Goal: Task Accomplishment & Management: Use online tool/utility

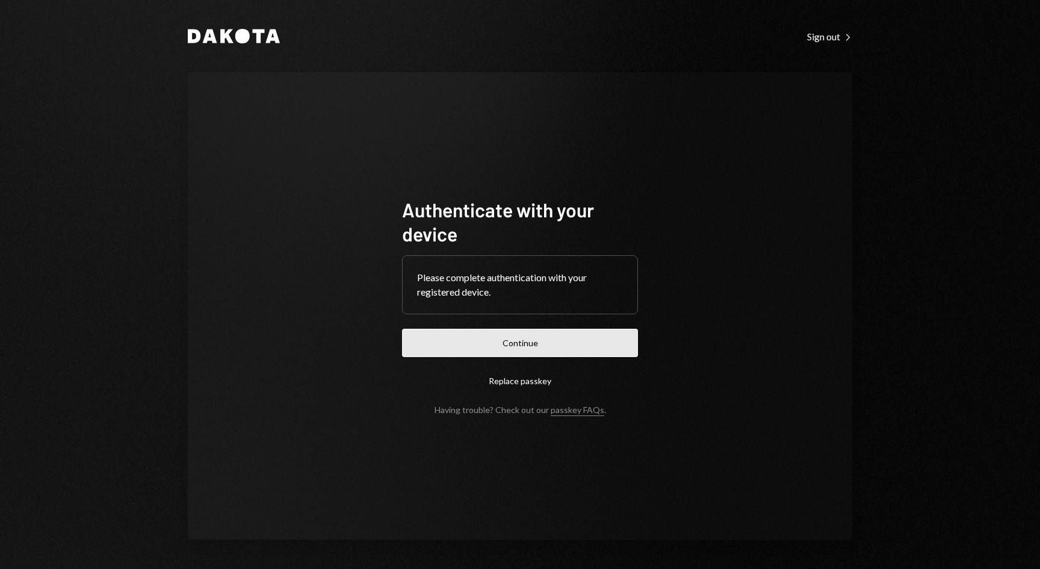
click at [515, 333] on button "Continue" at bounding box center [520, 343] width 236 height 28
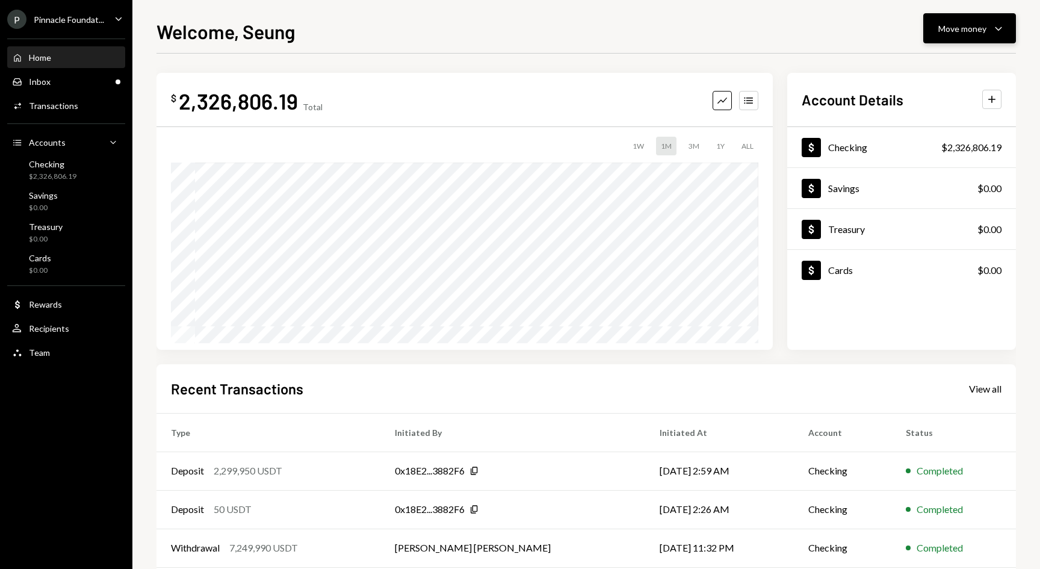
click at [1000, 31] on icon "Caret Down" at bounding box center [998, 28] width 14 height 14
click at [936, 125] on div "Deposit Deposit" at bounding box center [951, 118] width 120 height 27
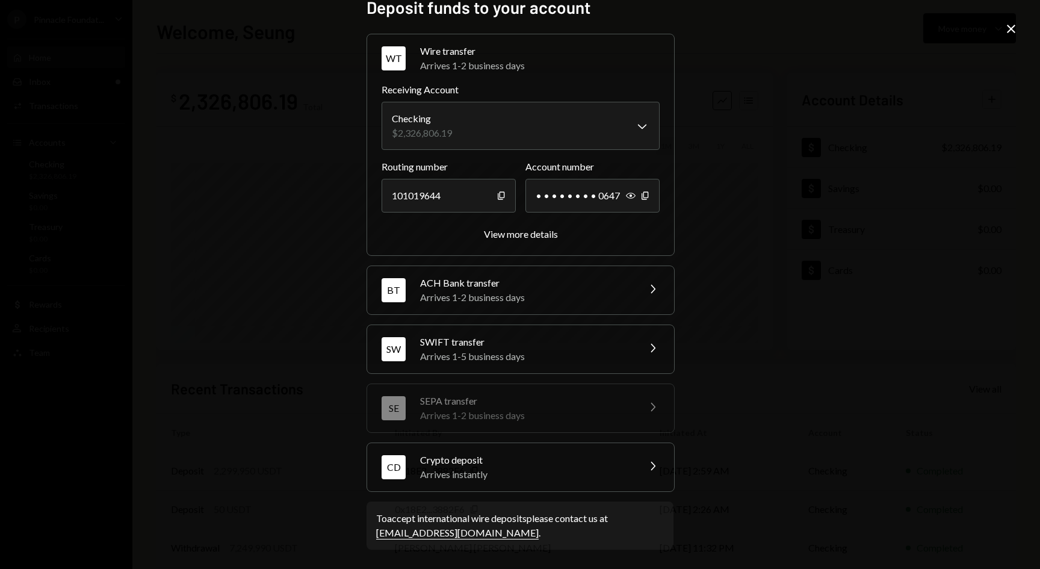
scroll to position [17, 0]
click at [632, 462] on div "CD Crypto deposit Arrives instantly Chevron Right" at bounding box center [520, 468] width 307 height 48
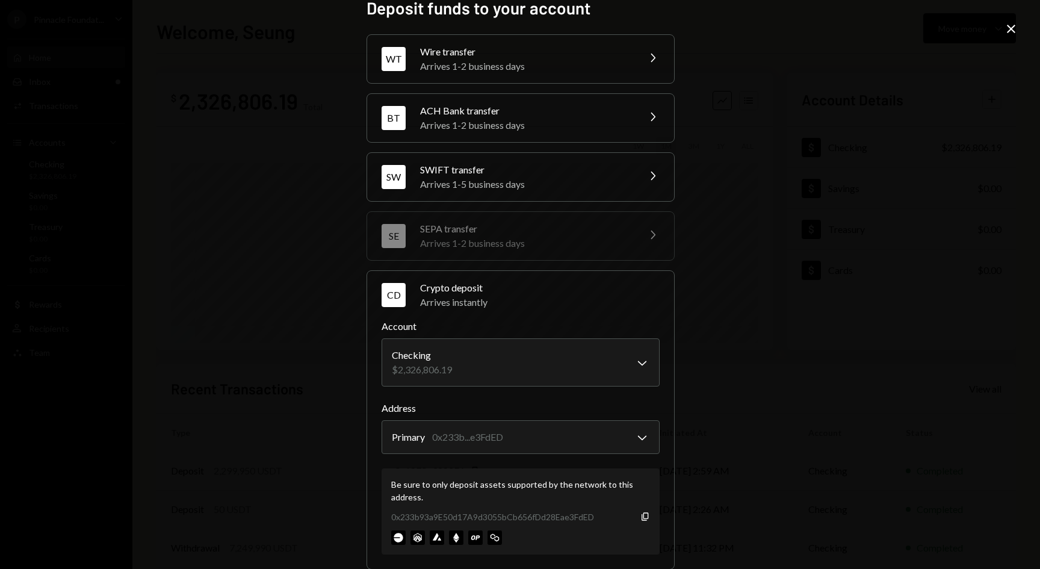
click at [642, 522] on div "Be sure to only deposit assets supported by the network to this address. 0x233b…" at bounding box center [521, 511] width 278 height 86
click at [642, 519] on icon "Copy" at bounding box center [645, 517] width 10 height 10
click at [480, 1] on h2 "Deposit funds to your account" at bounding box center [520, 7] width 307 height 23
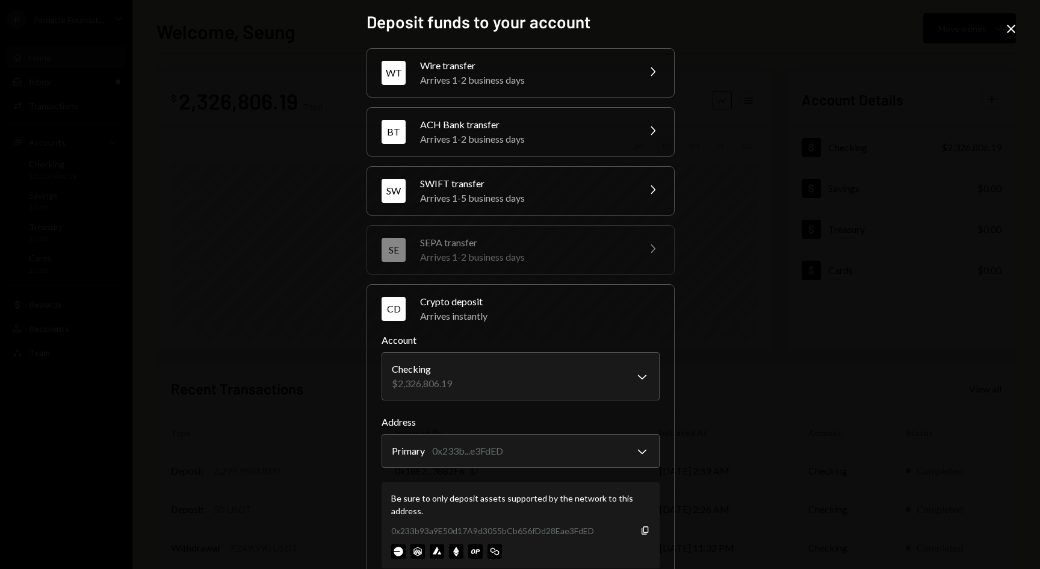
click at [1009, 29] on icon "Close" at bounding box center [1011, 29] width 14 height 14
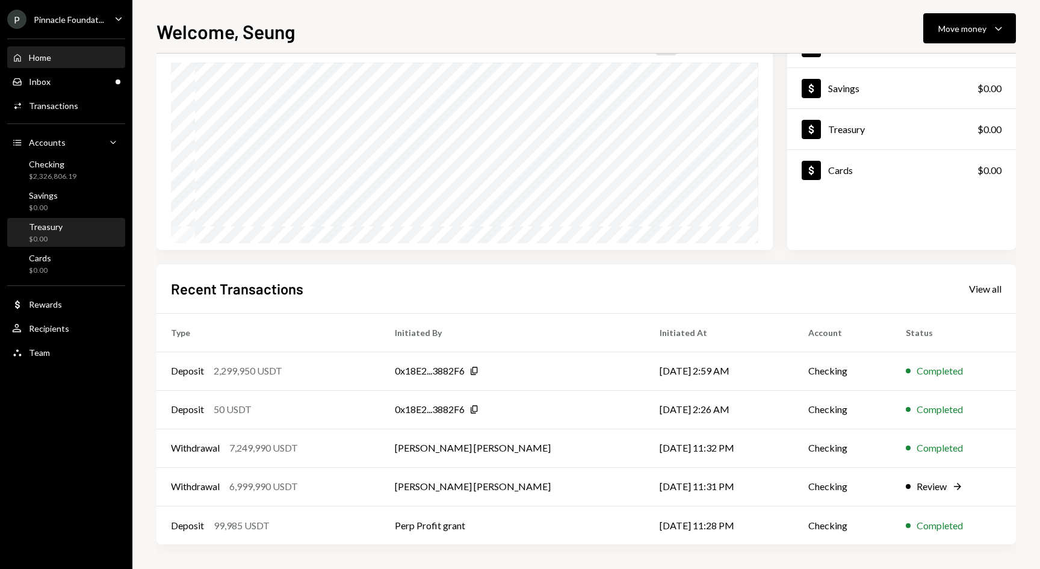
scroll to position [100, 0]
click at [54, 103] on div "Transactions" at bounding box center [53, 106] width 49 height 10
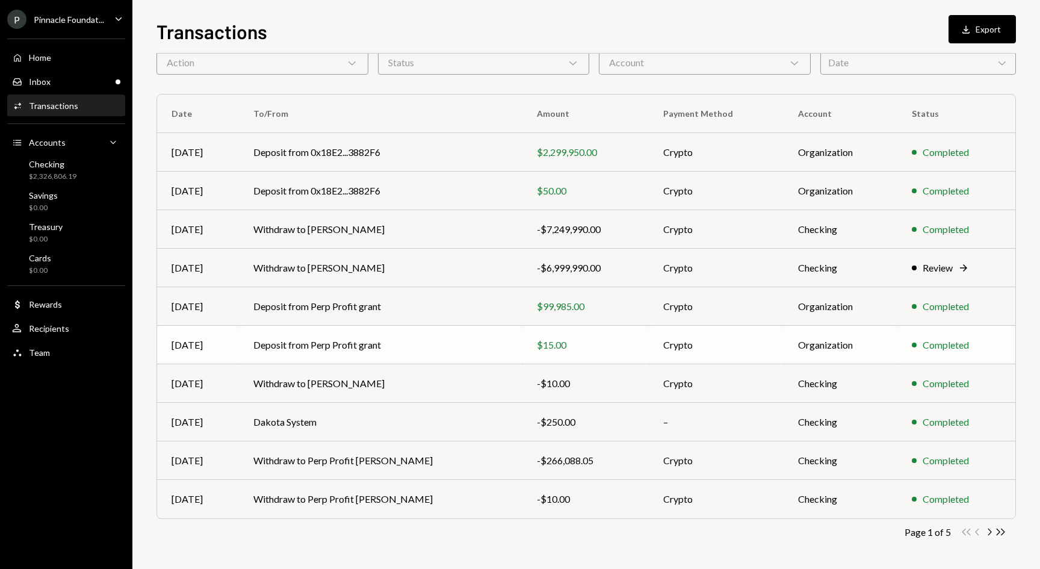
scroll to position [60, 0]
click at [67, 166] on div "Checking" at bounding box center [53, 164] width 48 height 10
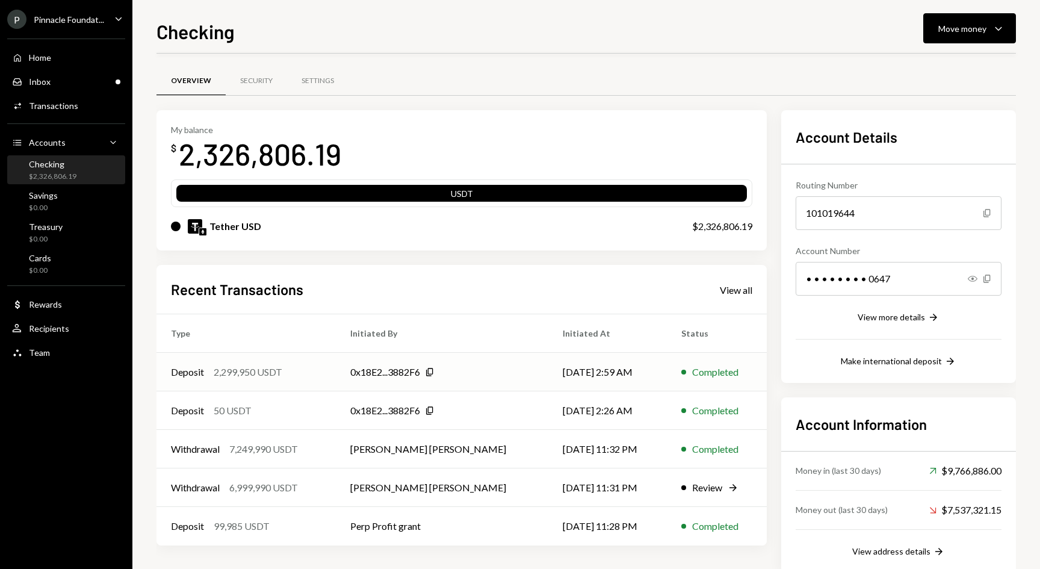
scroll to position [18, 0]
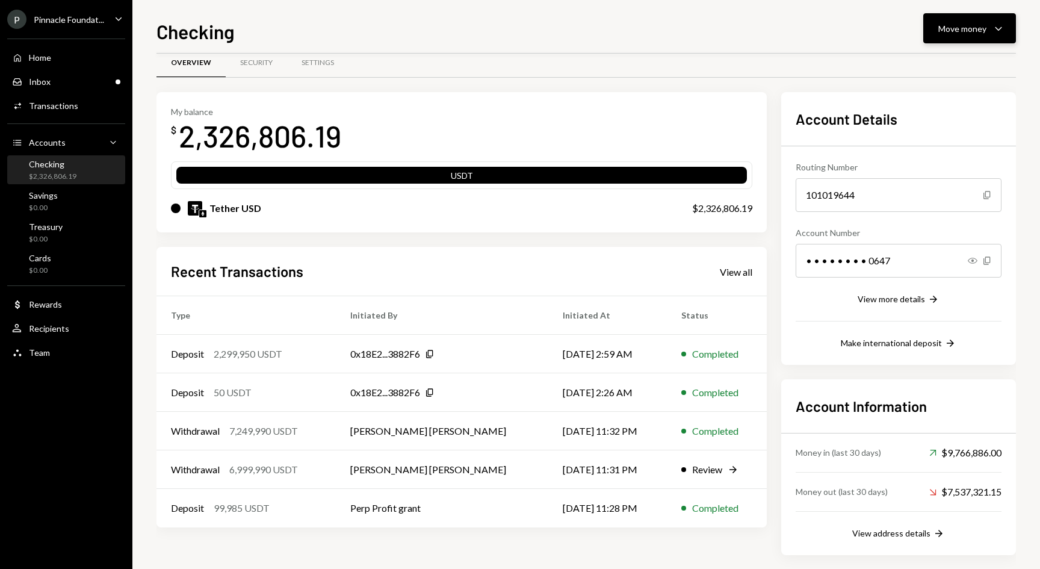
click at [988, 24] on div "Move money Caret Down" at bounding box center [969, 28] width 63 height 14
click at [934, 66] on div "Send" at bounding box center [960, 64] width 88 height 13
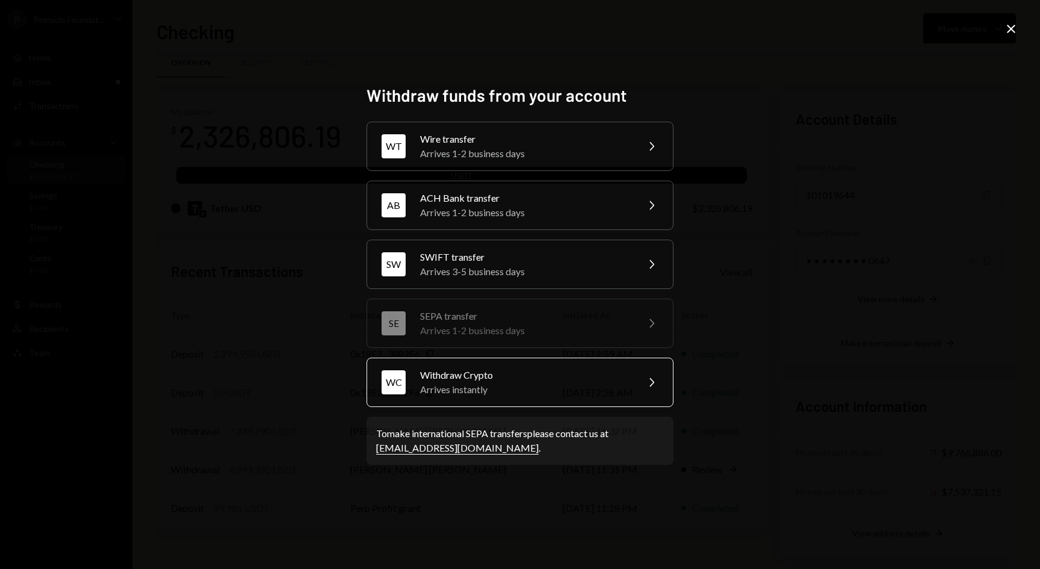
click at [521, 382] on div "Arrives instantly" at bounding box center [524, 389] width 209 height 14
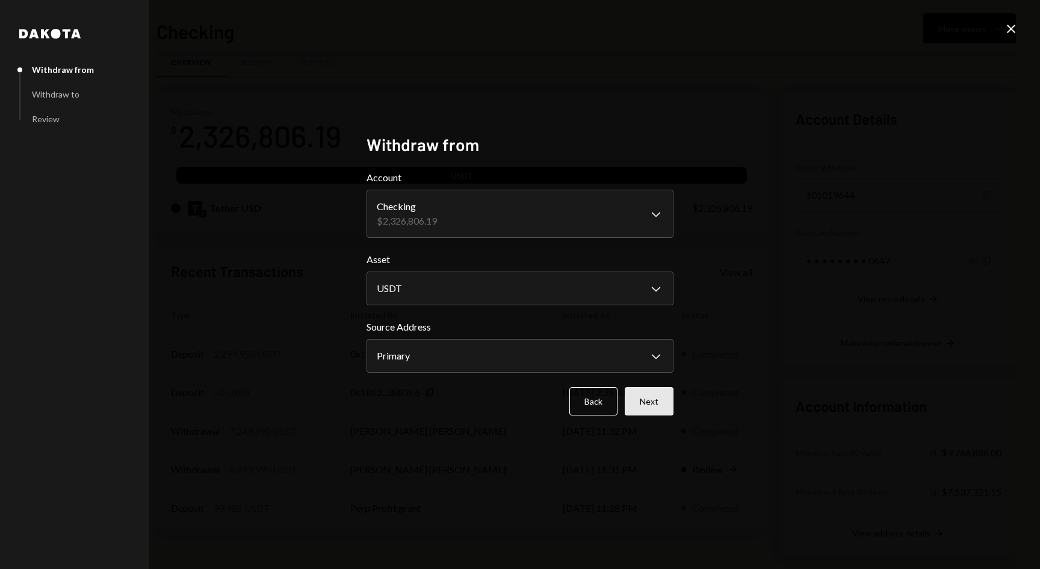
click at [647, 400] on button "Next" at bounding box center [649, 401] width 49 height 28
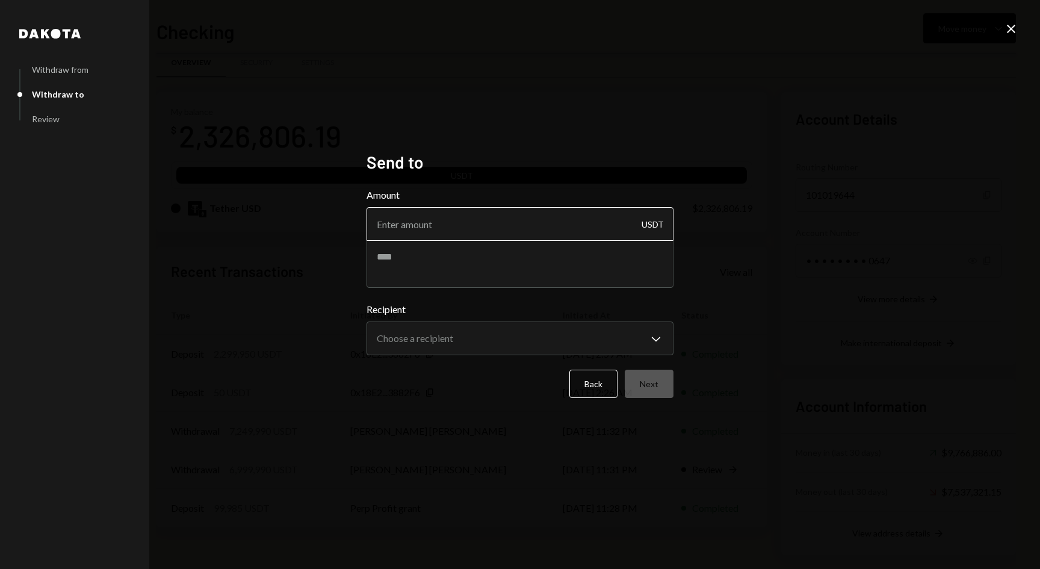
click at [519, 225] on input "Amount" at bounding box center [520, 224] width 307 height 34
type input "100000"
click at [498, 252] on textarea at bounding box center [520, 264] width 307 height 48
type textarea "******"
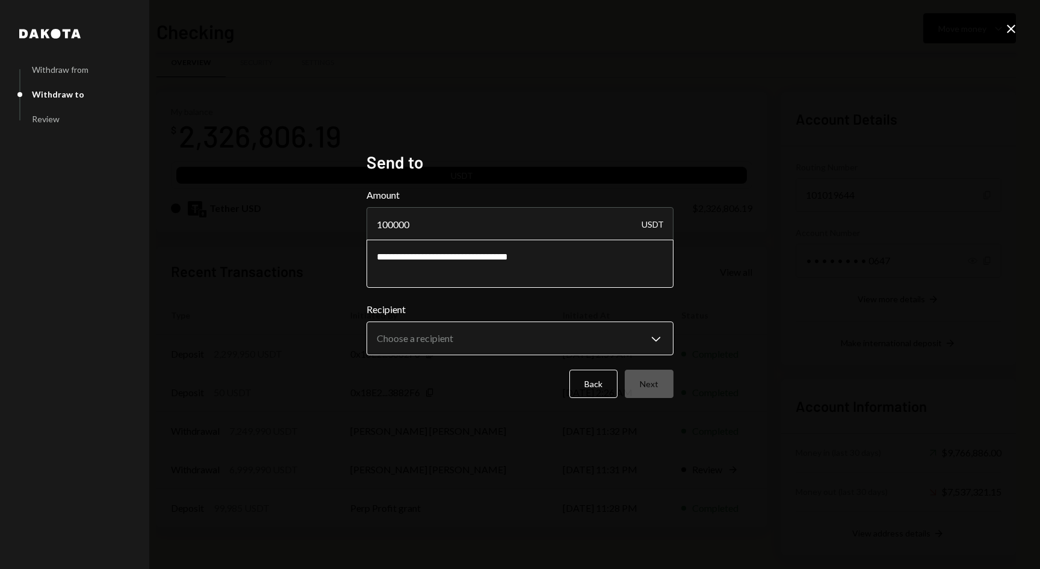
type textarea "**********"
click at [511, 353] on body "P Pinnacle Foundat... Caret Down Home Home Inbox Inbox Activities Transactions …" at bounding box center [520, 284] width 1040 height 569
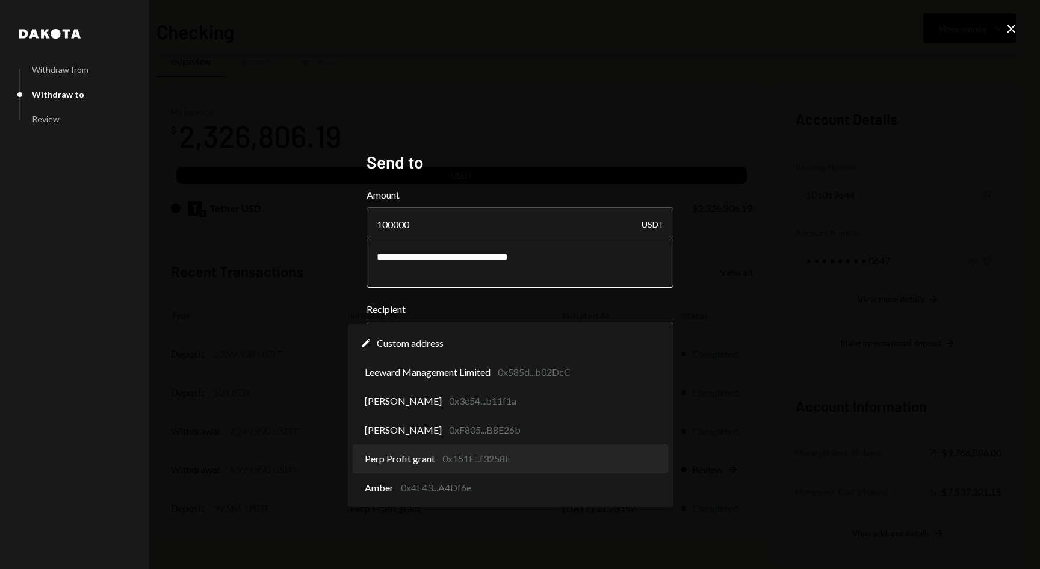
select select "**********"
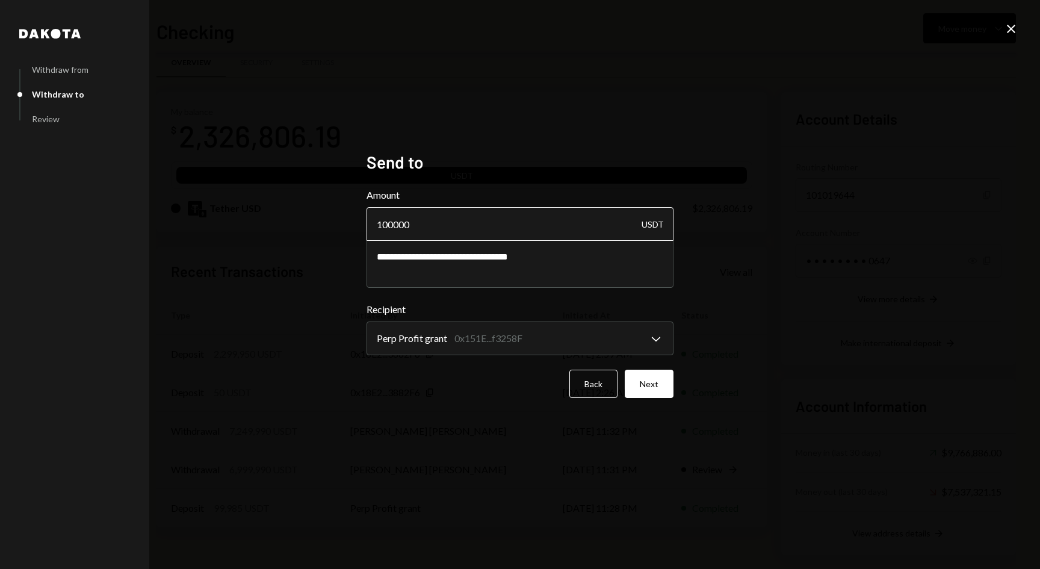
click at [392, 223] on input "100000" at bounding box center [520, 224] width 307 height 34
click at [648, 380] on button "Next" at bounding box center [649, 384] width 49 height 28
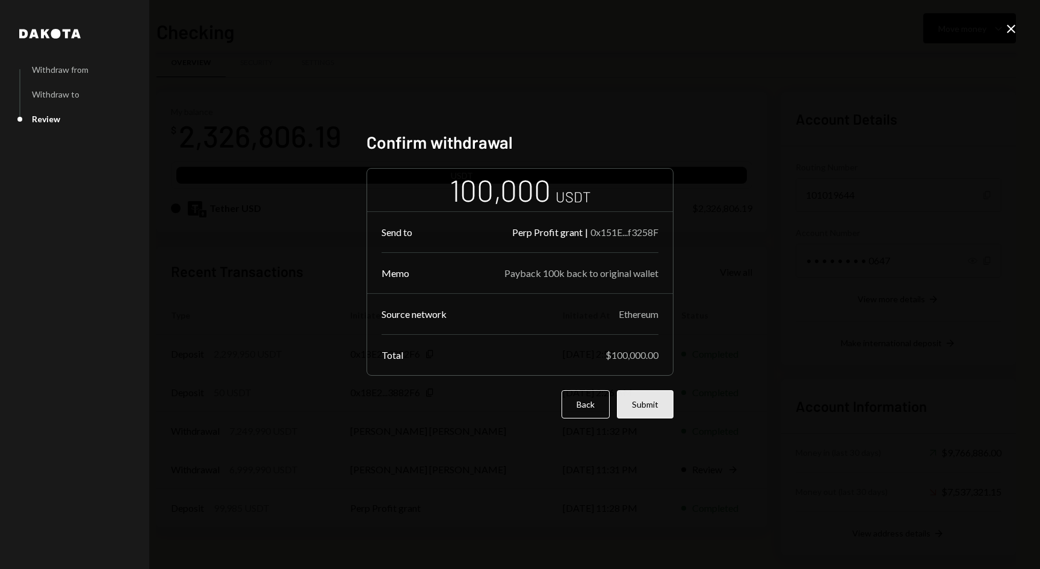
click at [641, 407] on button "Submit" at bounding box center [645, 404] width 57 height 28
